Goal: Information Seeking & Learning: Learn about a topic

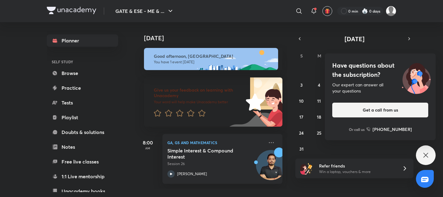
click at [419, 154] on div "Have questions about the subscription? Our expert can answer all your questions…" at bounding box center [425, 155] width 20 height 20
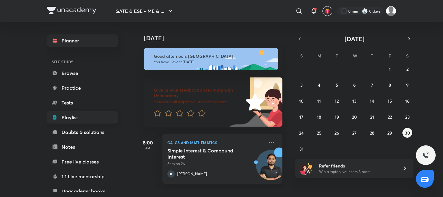
click at [82, 114] on link "Playlist" at bounding box center [82, 117] width 71 height 12
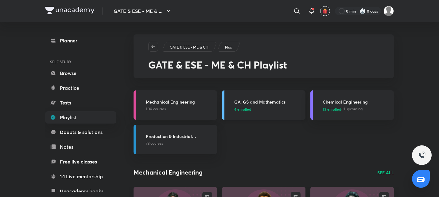
click at [288, 107] on p "4 enrolled" at bounding box center [268, 109] width 68 height 6
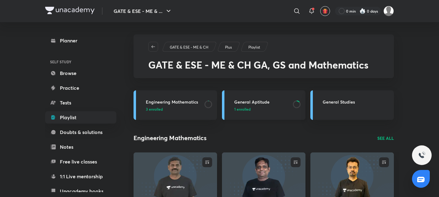
click at [269, 112] on p "1 enrolled" at bounding box center [261, 109] width 55 height 6
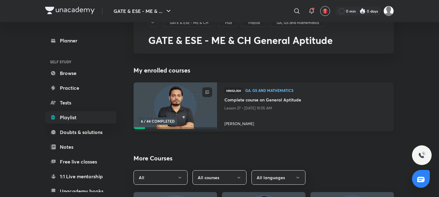
scroll to position [25, 0]
click at [260, 100] on h4 "Complete course on General Aptitude" at bounding box center [306, 100] width 162 height 8
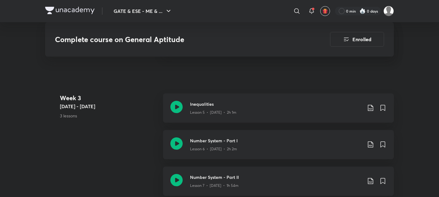
scroll to position [508, 0]
click at [227, 134] on div "Number System - Part I Lesson 6 • [DATE] • 2h 2m" at bounding box center [278, 144] width 231 height 29
